Goal: Task Accomplishment & Management: Use online tool/utility

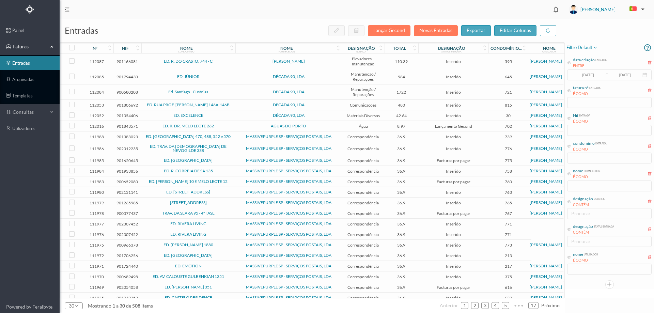
scroll to position [94, 0]
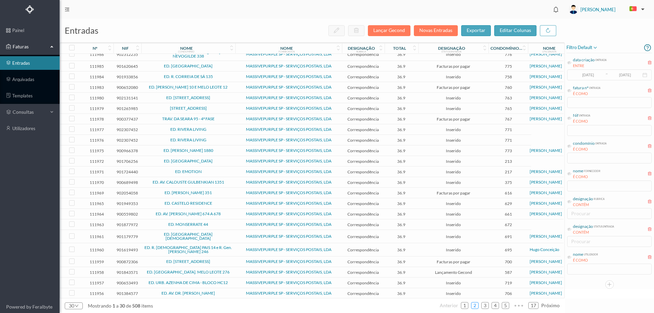
click at [476, 304] on link "2" at bounding box center [474, 305] width 7 height 10
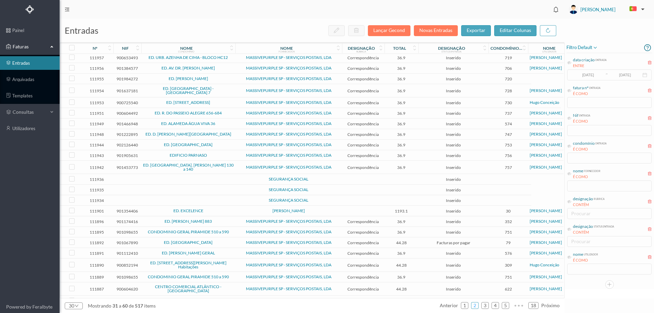
scroll to position [83, 0]
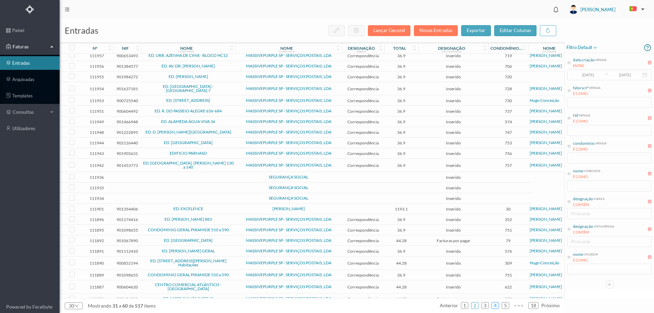
click at [495, 304] on link "4" at bounding box center [495, 305] width 7 height 10
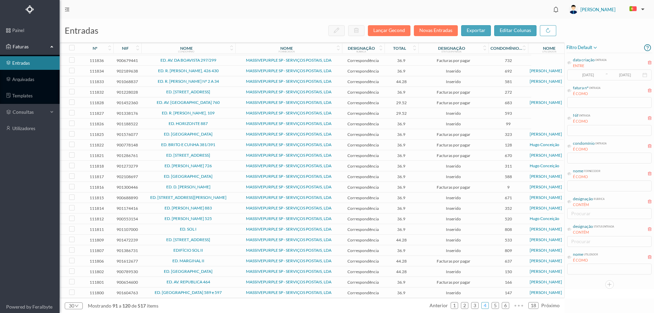
scroll to position [75, 0]
click at [504, 307] on link "6" at bounding box center [505, 305] width 7 height 10
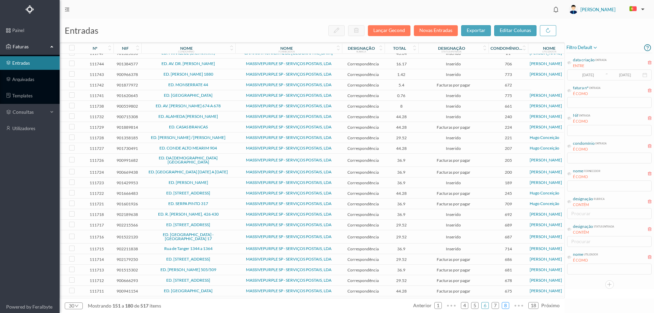
click at [507, 309] on link "8" at bounding box center [505, 305] width 7 height 10
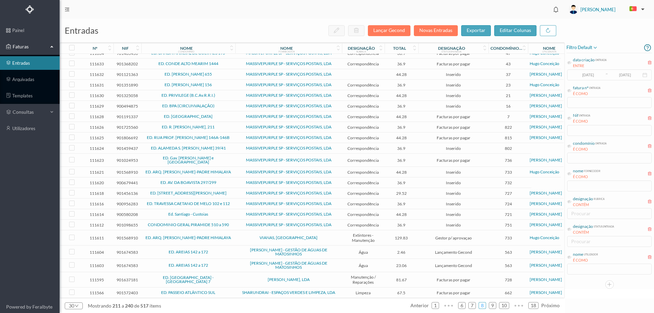
scroll to position [100, 0]
click at [436, 307] on link "1" at bounding box center [435, 305] width 7 height 10
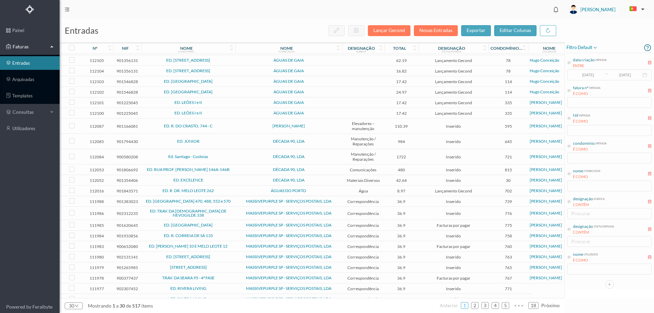
scroll to position [0, 0]
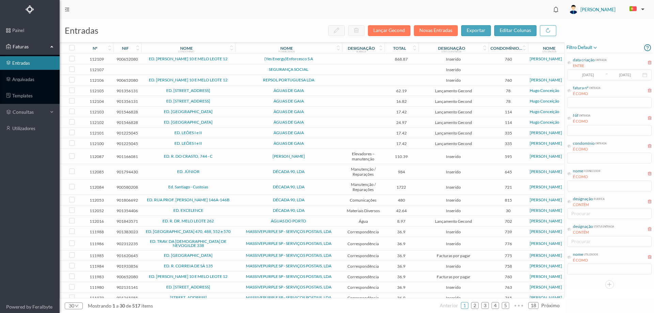
click at [334, 68] on span "SEGURANÇA SOCIAL" at bounding box center [288, 69] width 103 height 4
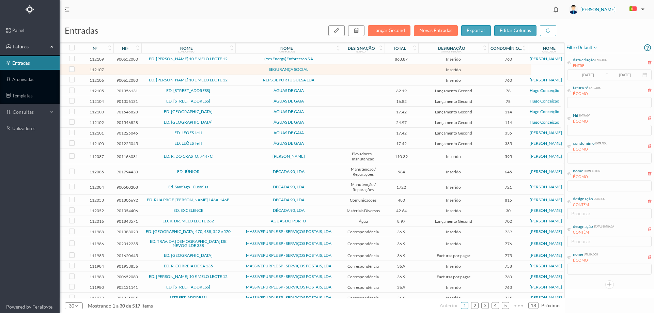
click at [334, 68] on span "SEGURANÇA SOCIAL" at bounding box center [288, 69] width 103 height 4
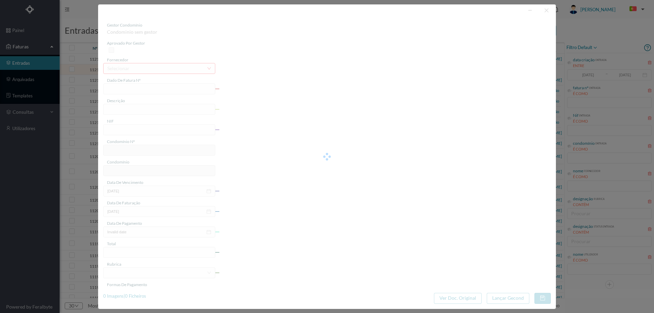
type input "0"
type input "Invalid date"
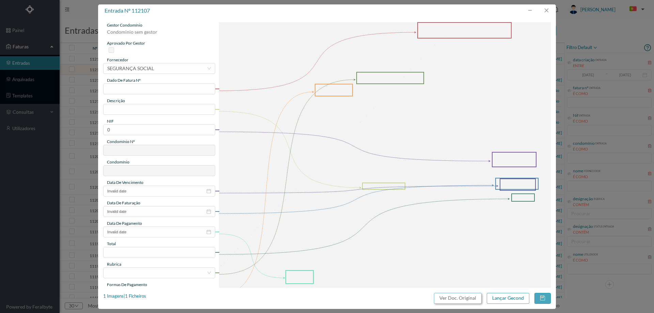
click at [452, 295] on button "Ver Doc. Original" at bounding box center [458, 298] width 48 height 11
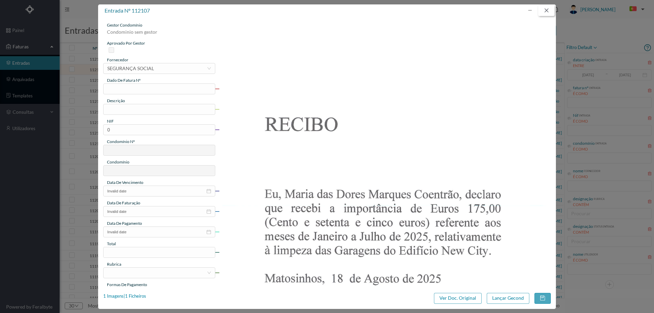
click at [544, 10] on button "button" at bounding box center [546, 10] width 16 height 11
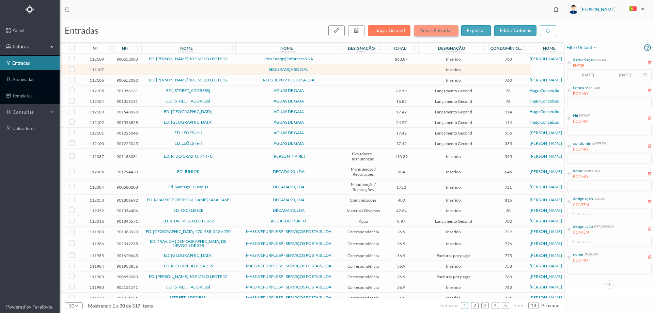
click at [448, 31] on button "Novas Entradas" at bounding box center [436, 30] width 44 height 11
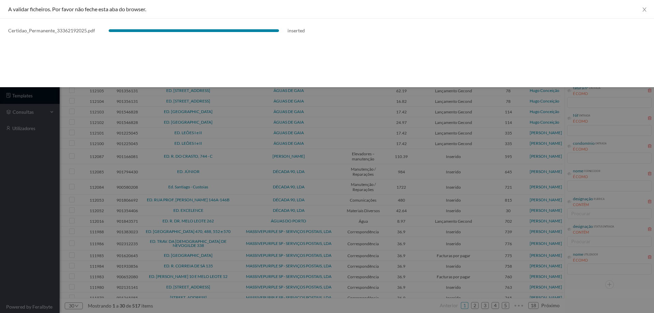
click at [29, 239] on div at bounding box center [327, 156] width 654 height 313
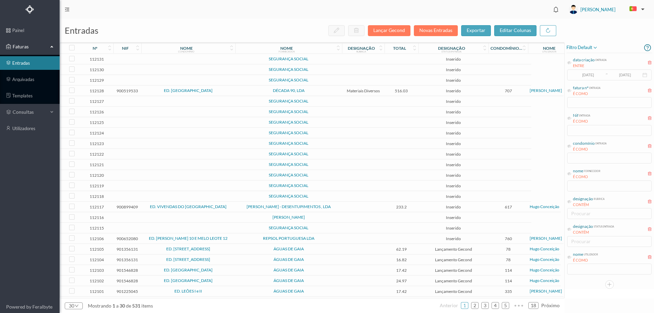
click at [354, 61] on td at bounding box center [363, 59] width 43 height 11
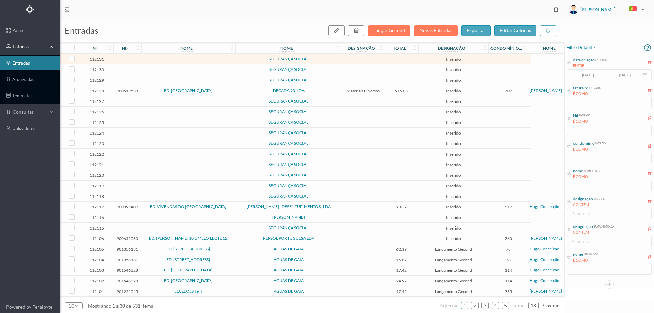
click at [354, 61] on td at bounding box center [363, 59] width 43 height 11
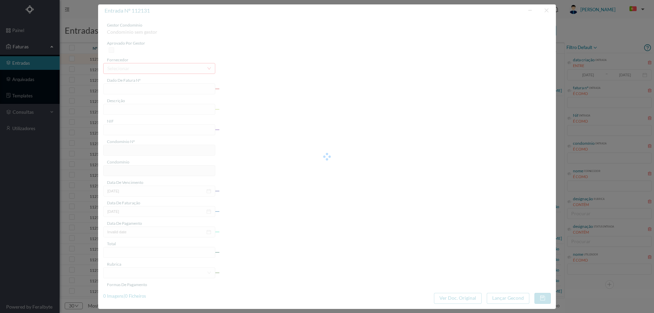
type input "0"
type input "Invalid date"
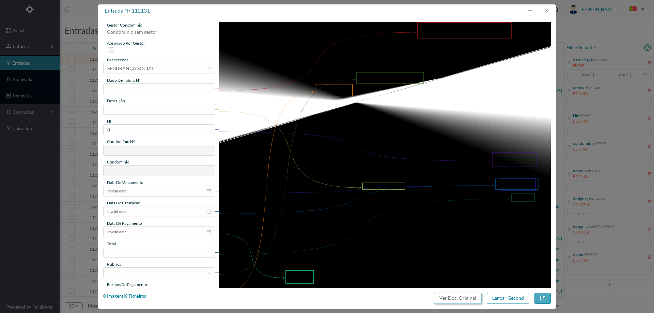
click at [470, 295] on button "Ver Doc. Original" at bounding box center [458, 298] width 48 height 11
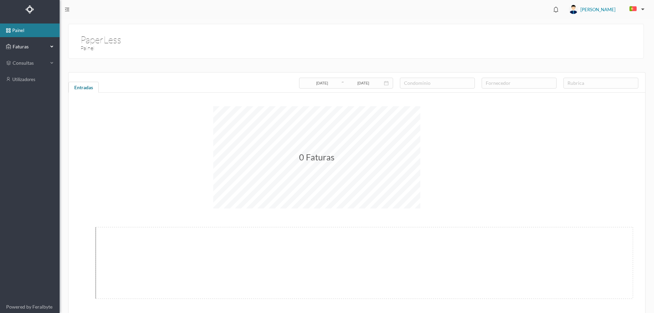
click at [8, 45] on icon at bounding box center [8, 47] width 5 height 14
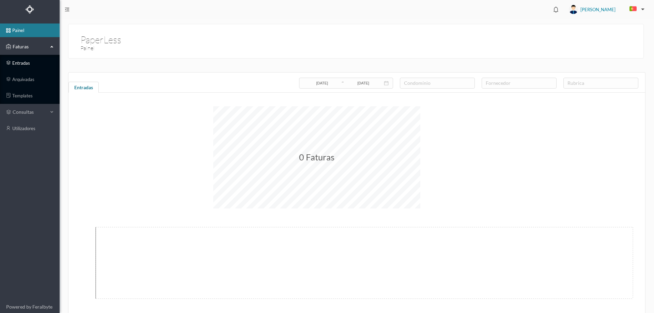
click at [38, 63] on link "entradas" at bounding box center [30, 63] width 60 height 14
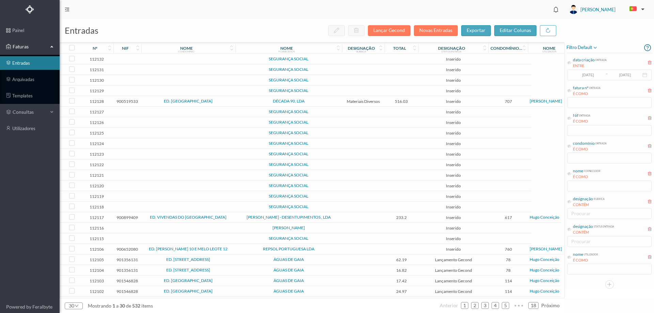
click at [329, 59] on span "SEGURANÇA SOCIAL" at bounding box center [288, 59] width 103 height 4
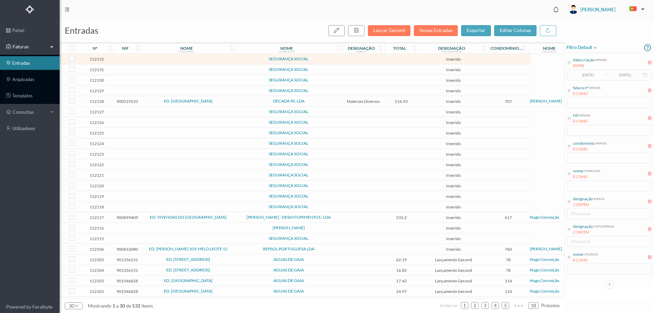
click at [329, 59] on span "SEGURANÇA SOCIAL" at bounding box center [288, 59] width 103 height 4
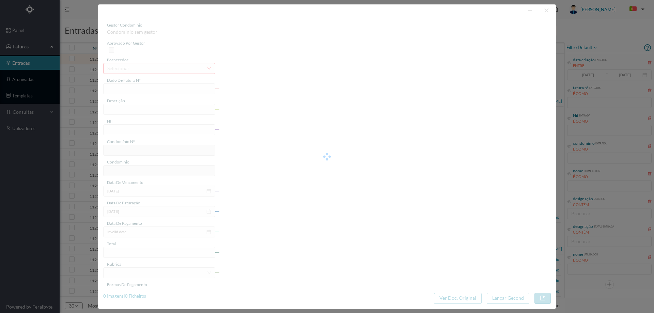
type input "0"
type input "Invalid date"
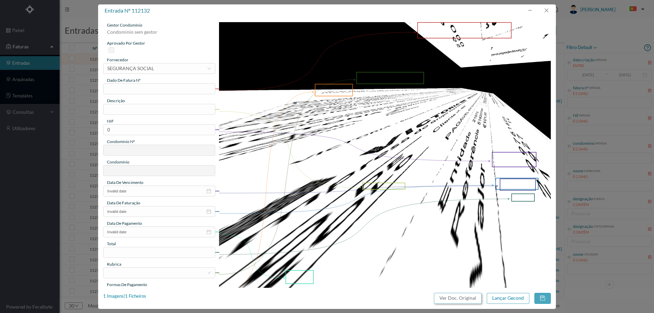
click at [456, 297] on button "Ver Doc. Original" at bounding box center [458, 298] width 48 height 11
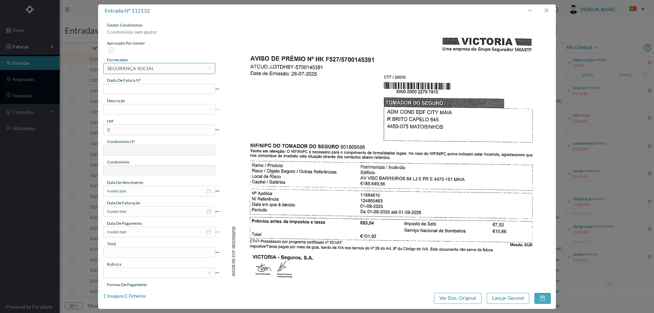
click at [153, 71] on div "SEGURANÇA SOCIAL" at bounding box center [130, 68] width 47 height 10
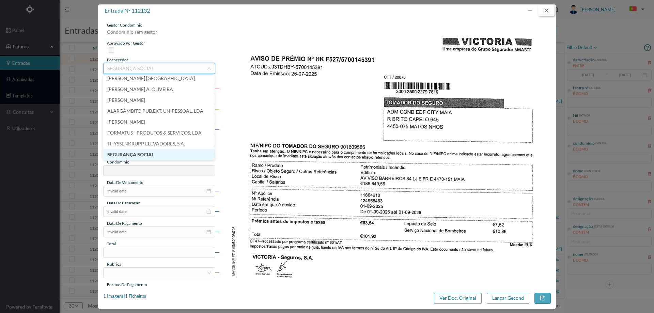
click at [547, 7] on button "button" at bounding box center [546, 10] width 16 height 11
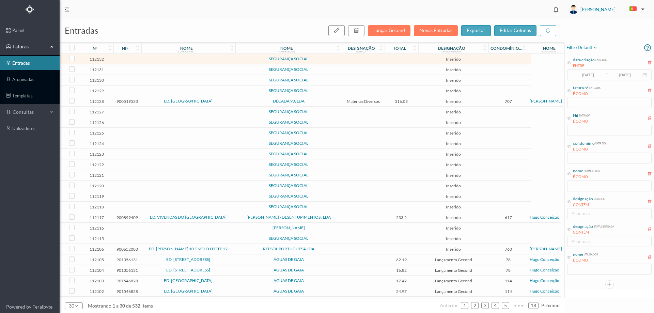
click at [359, 69] on td at bounding box center [363, 69] width 43 height 11
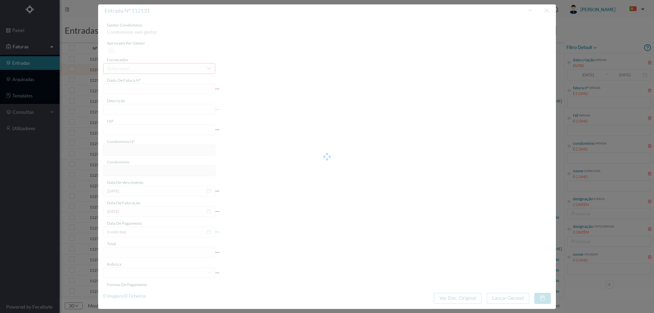
type input "0"
type input "Invalid date"
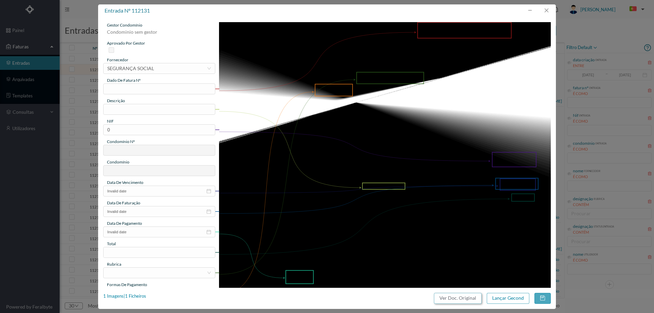
click at [456, 293] on button "Ver Doc. Original" at bounding box center [458, 298] width 48 height 11
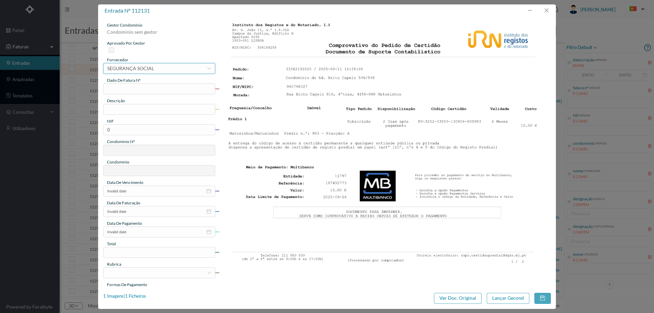
click at [170, 66] on div "selecionar SEGURANÇA SOCIAL" at bounding box center [156, 68] width 99 height 10
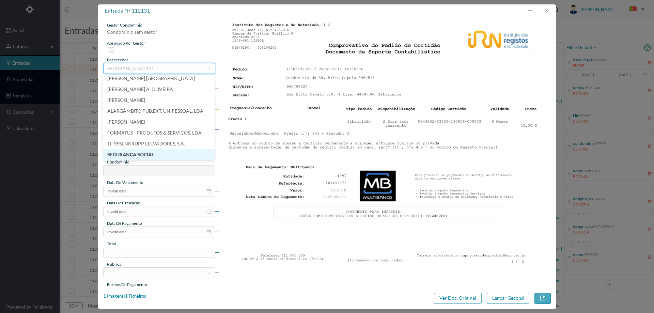
scroll to position [4982, 0]
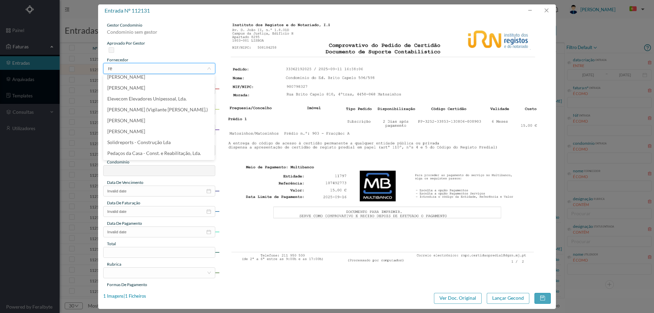
type input "reg"
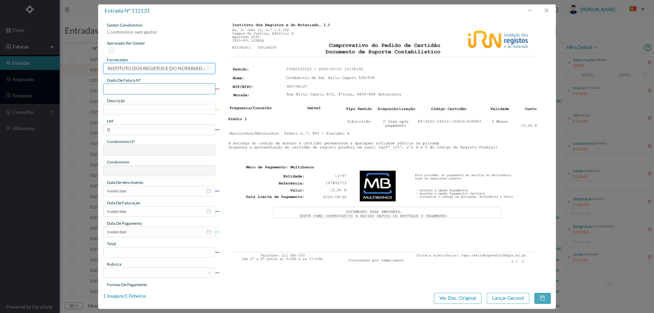
click at [128, 87] on input "text" at bounding box center [159, 88] width 112 height 11
type input "3362192025"
click at [109, 107] on input "text" at bounding box center [159, 109] width 112 height 11
type input "p"
type input "c"
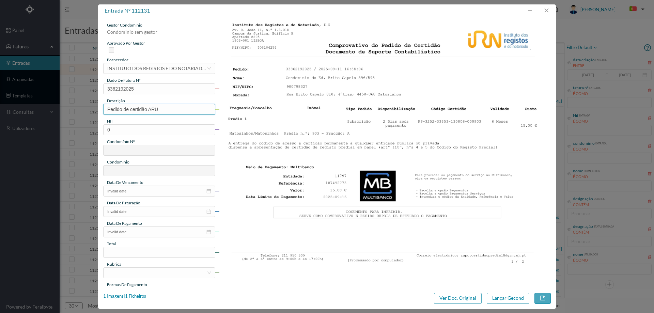
click at [153, 108] on input "Pedido de certidão ARU" at bounding box center [159, 109] width 112 height 11
type input "Pedido de certidão permanente"
click at [334, 174] on img at bounding box center [385, 144] width 332 height 244
click at [137, 128] on input "0" at bounding box center [159, 129] width 112 height 11
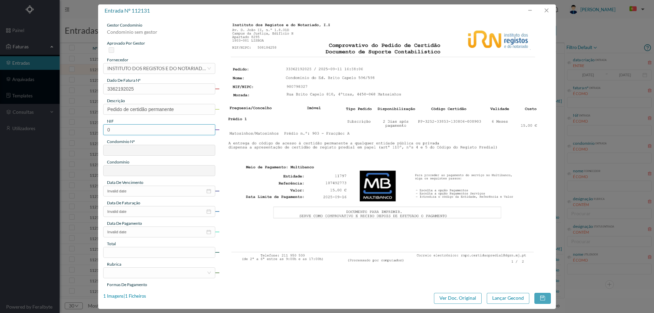
click at [137, 128] on input "0" at bounding box center [159, 129] width 112 height 11
type input "900798327"
type input "697"
type input "ED. [GEOGRAPHIC_DATA][PERSON_NAME] 596/598"
type input "900798327"
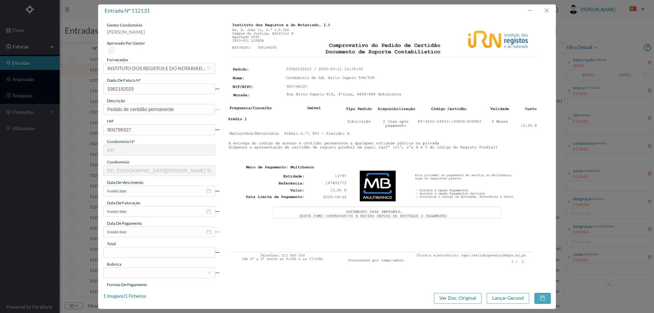
click at [386, 173] on img at bounding box center [385, 144] width 332 height 244
click at [142, 191] on input "Invalid date" at bounding box center [159, 191] width 112 height 11
click at [166, 237] on div "12" at bounding box center [164, 237] width 8 height 8
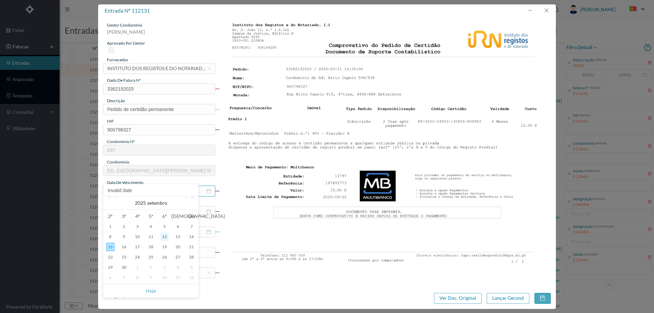
type input "[DATE]"
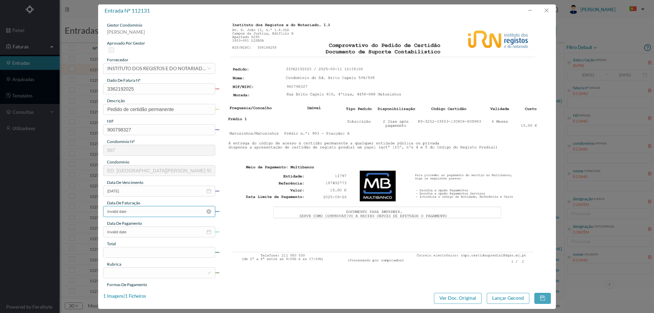
click at [143, 210] on input "Invalid date" at bounding box center [159, 211] width 112 height 11
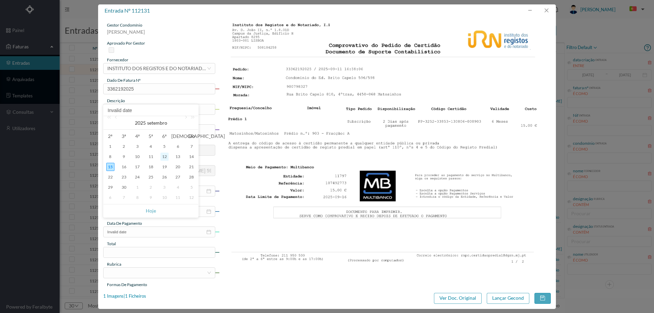
click at [164, 155] on div "12" at bounding box center [164, 157] width 8 height 8
type input "[DATE]"
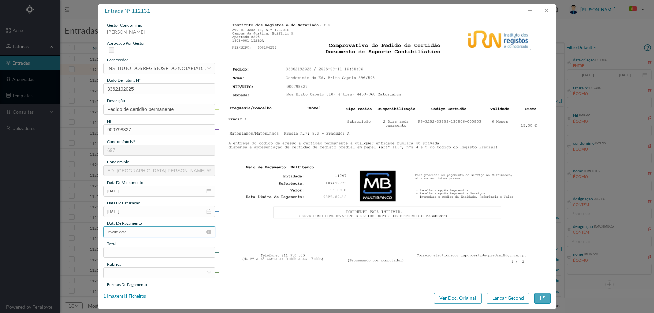
click at [145, 230] on input "Invalid date" at bounding box center [159, 231] width 112 height 11
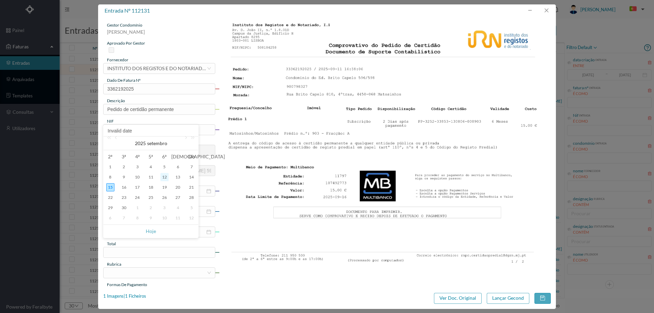
click at [164, 175] on div "12" at bounding box center [164, 177] width 8 height 8
type input "[DATE]"
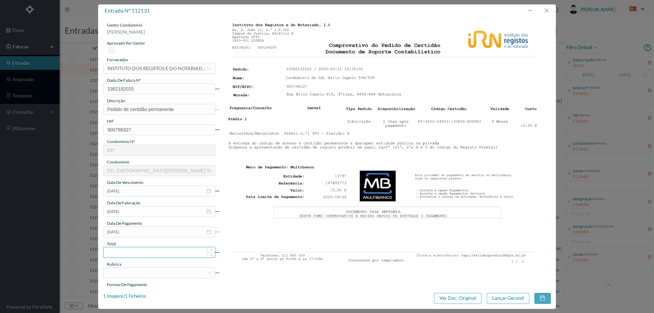
click at [141, 249] on input at bounding box center [159, 252] width 111 height 10
type input "15.00"
click at [145, 276] on div at bounding box center [156, 273] width 99 height 10
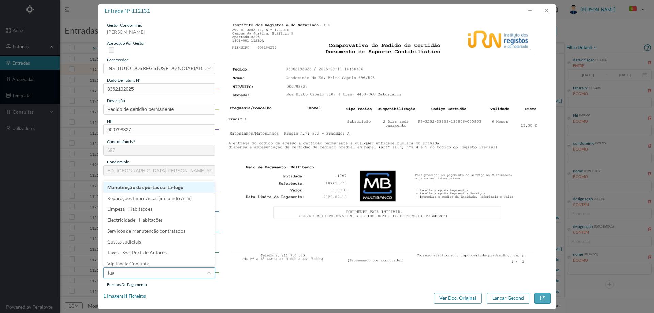
type input "taxa"
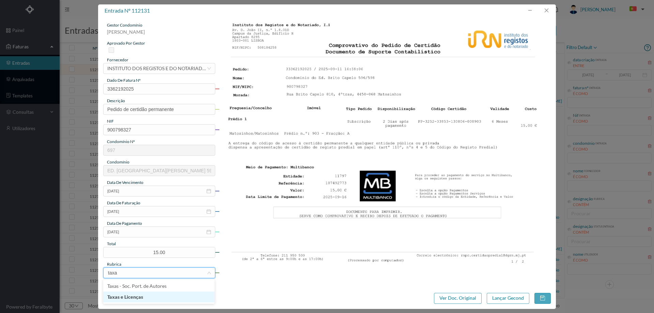
click at [197, 297] on li "Taxas e Licenças" at bounding box center [158, 297] width 111 height 11
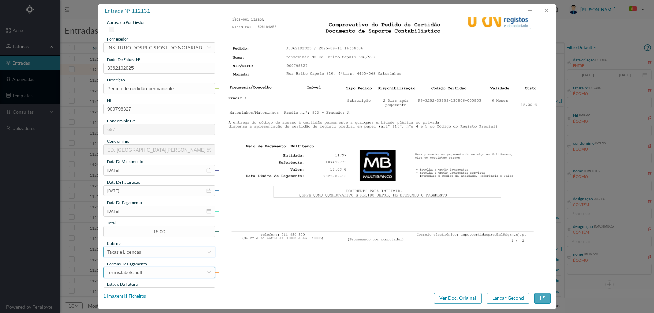
scroll to position [57, 0]
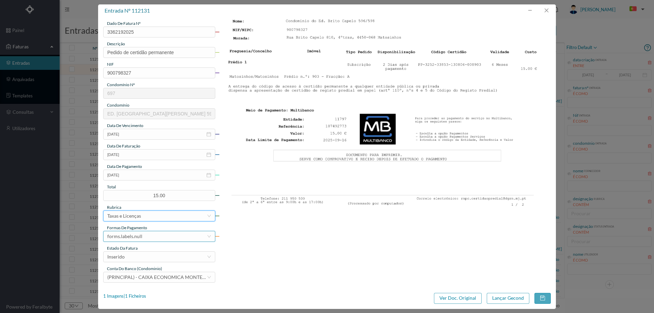
click at [148, 237] on div "forms.labels.null" at bounding box center [156, 236] width 99 height 10
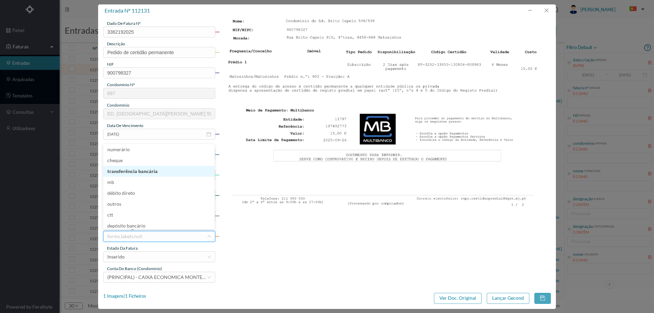
click at [144, 166] on li "transferência bancária" at bounding box center [158, 171] width 111 height 11
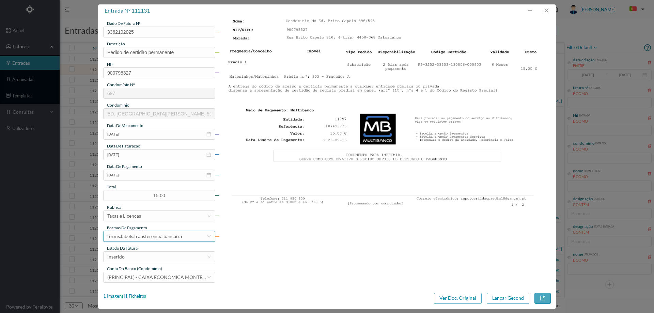
drag, startPoint x: 140, startPoint y: 242, endPoint x: 138, endPoint y: 239, distance: 4.0
click at [140, 242] on div "gestor condomínio [PERSON_NAME] aprovado por gestor fornecedor selecionar INSTI…" at bounding box center [159, 123] width 112 height 317
click at [138, 238] on div "forms.labels.transferência bancária" at bounding box center [144, 236] width 75 height 10
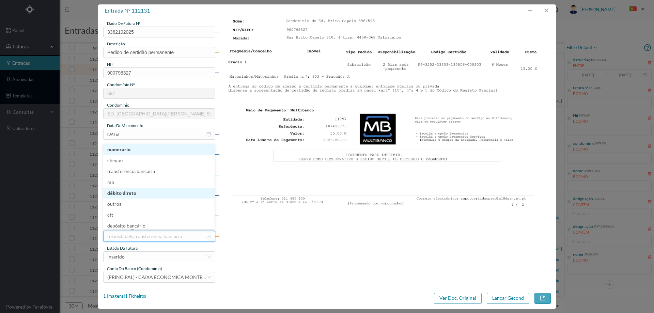
scroll to position [3, 0]
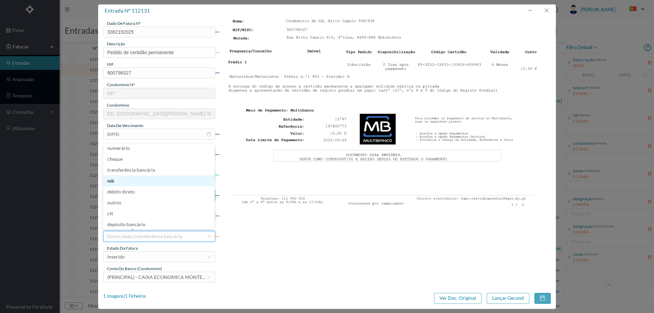
drag, startPoint x: 120, startPoint y: 180, endPoint x: 121, endPoint y: 199, distance: 18.7
click at [121, 181] on li "mb" at bounding box center [158, 180] width 111 height 11
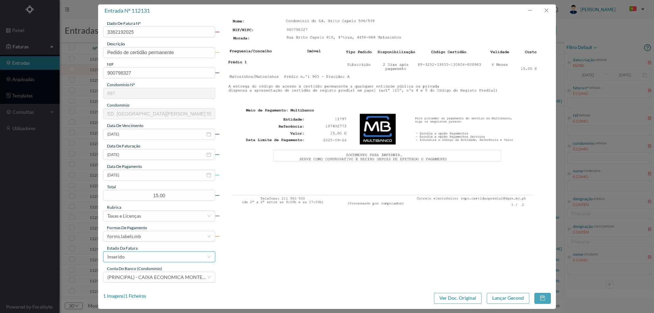
click at [124, 256] on div "Inserido" at bounding box center [115, 257] width 17 height 10
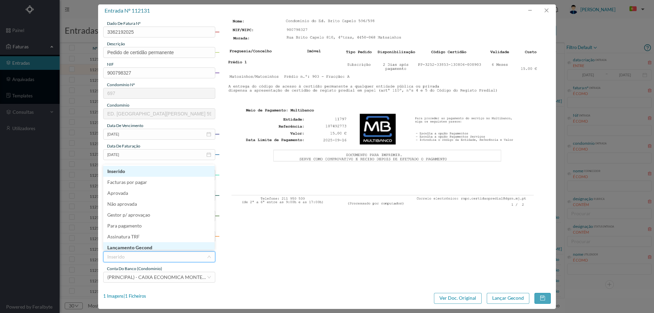
scroll to position [3, 0]
click at [124, 248] on li "Lançamento Gecond" at bounding box center [158, 244] width 111 height 11
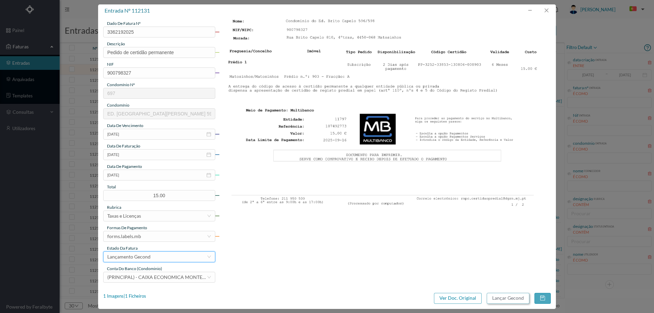
click at [503, 299] on button "Lançar Gecond" at bounding box center [508, 298] width 43 height 11
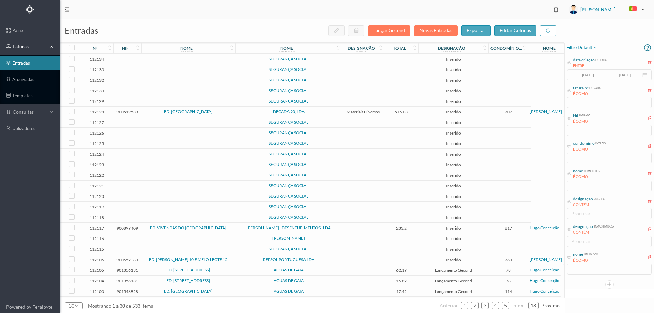
scroll to position [87, 0]
